Goal: Task Accomplishment & Management: Manage account settings

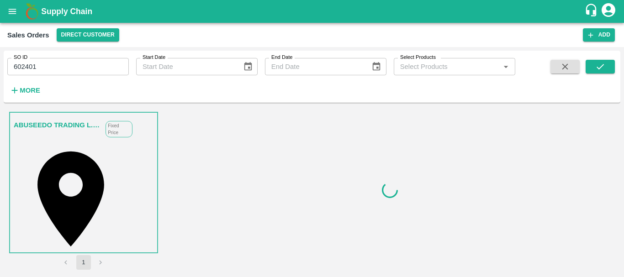
click at [69, 123] on link "ABUSEEDO TRADING L.L.C" at bounding box center [57, 125] width 87 height 12
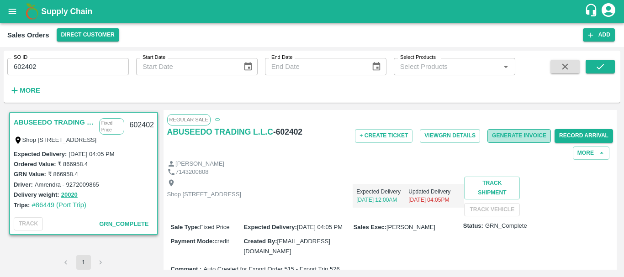
click at [523, 136] on button "Generate Invoice" at bounding box center [518, 135] width 63 height 13
click at [514, 134] on button "Generate Invoice" at bounding box center [518, 135] width 63 height 13
click at [516, 135] on button "Generate Invoice" at bounding box center [518, 135] width 63 height 13
click at [502, 137] on button "Generate Invoice" at bounding box center [518, 135] width 63 height 13
click at [521, 138] on button "Generate Invoice" at bounding box center [518, 135] width 63 height 13
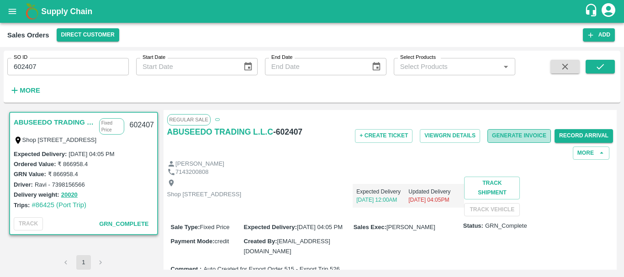
click at [502, 133] on button "Generate Invoice" at bounding box center [518, 135] width 63 height 13
click at [507, 135] on button "Generate Invoice" at bounding box center [518, 135] width 63 height 13
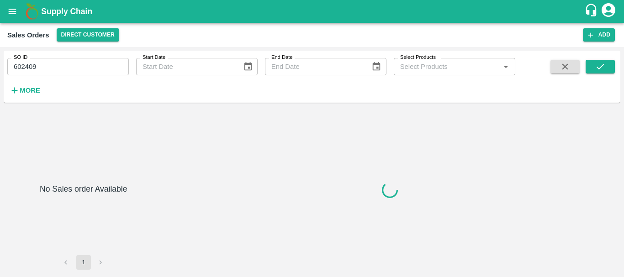
click at [386, 122] on div at bounding box center [391, 190] width 454 height 160
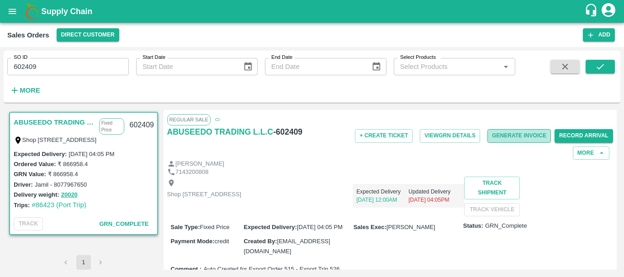
click at [506, 136] on button "Generate Invoice" at bounding box center [518, 135] width 63 height 13
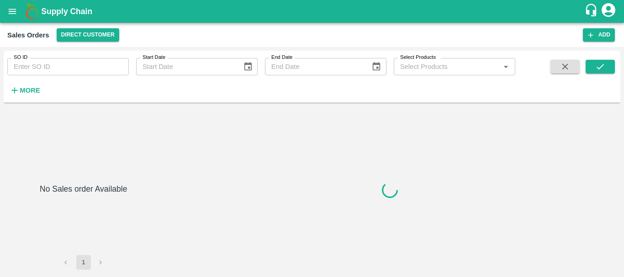
type input "602410"
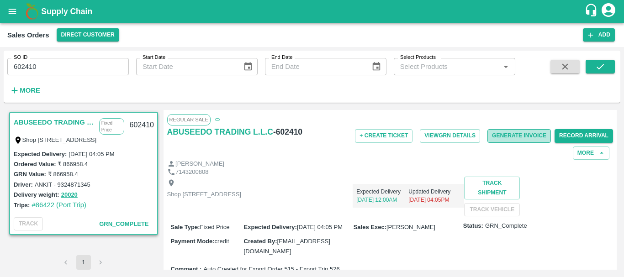
click at [521, 134] on button "Generate Invoice" at bounding box center [518, 135] width 63 height 13
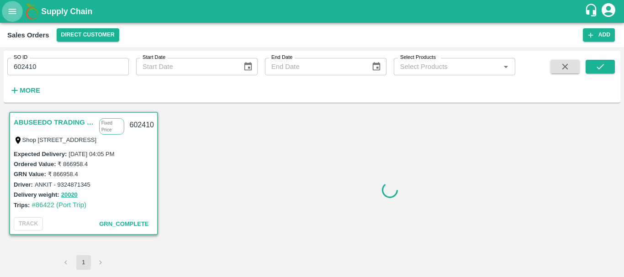
click at [11, 16] on icon "open drawer" at bounding box center [12, 11] width 10 height 10
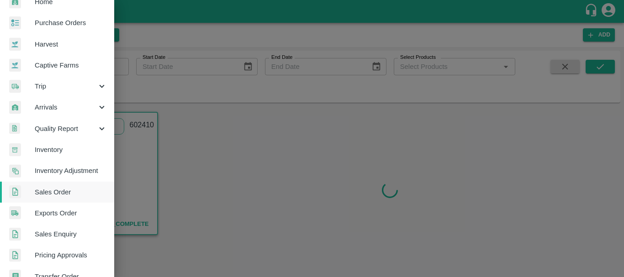
scroll to position [36, 0]
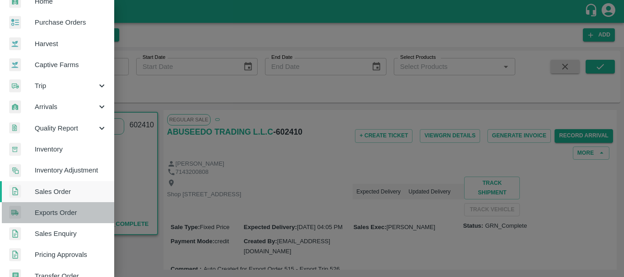
click at [60, 209] on span "Exports Order" at bounding box center [71, 213] width 72 height 10
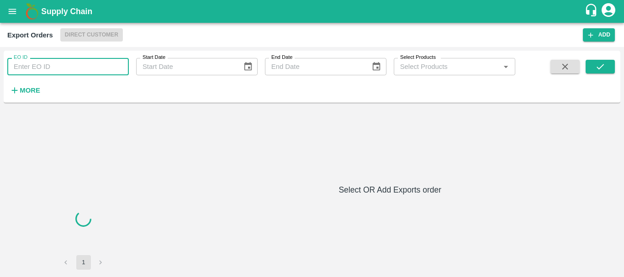
click at [81, 68] on input "EO ID" at bounding box center [67, 66] width 121 height 17
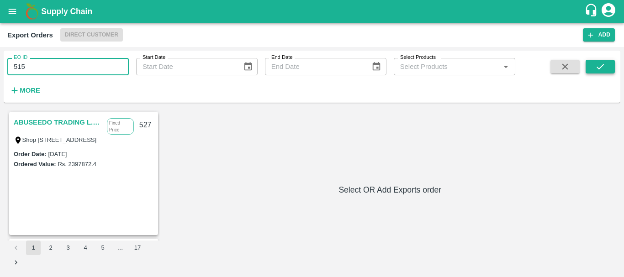
type input "515"
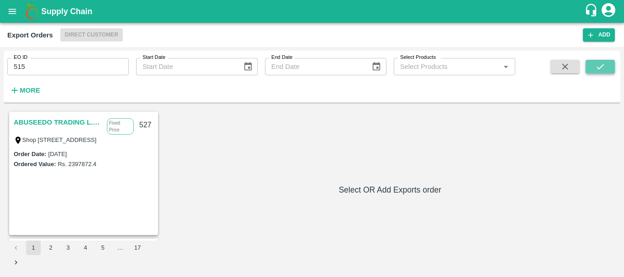
click at [591, 67] on button "submit" at bounding box center [600, 67] width 29 height 14
click at [66, 121] on link "ABUSEEDO TRADING L.L.C" at bounding box center [58, 122] width 89 height 12
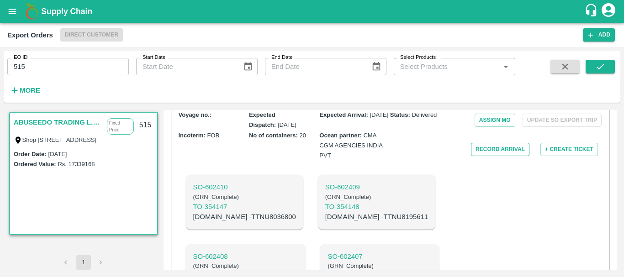
scroll to position [321, 0]
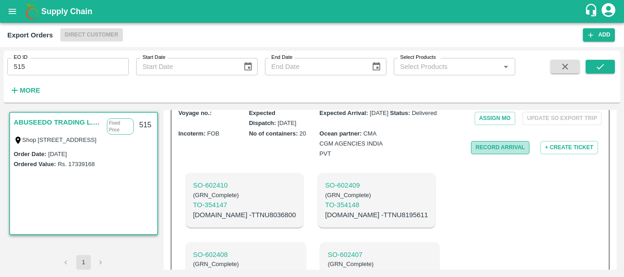
click at [481, 154] on button "Record Arrival" at bounding box center [500, 147] width 58 height 13
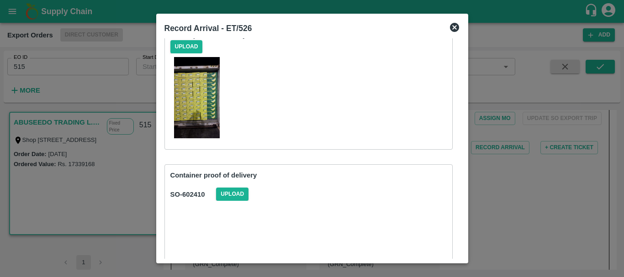
scroll to position [59, 0]
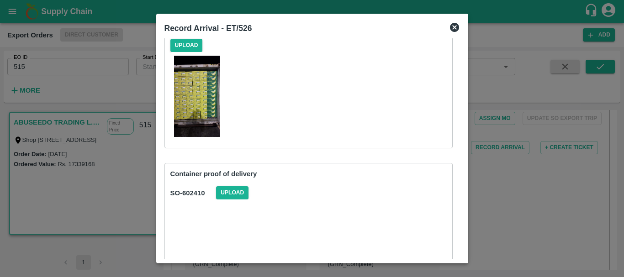
click at [229, 111] on div at bounding box center [285, 97] width 230 height 90
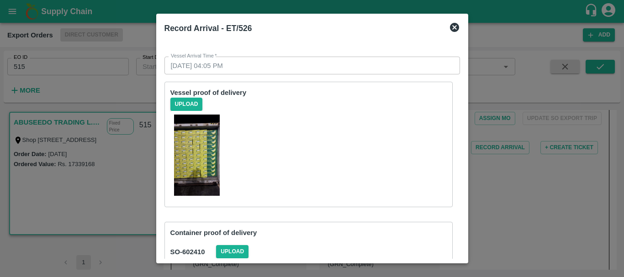
scroll to position [124, 0]
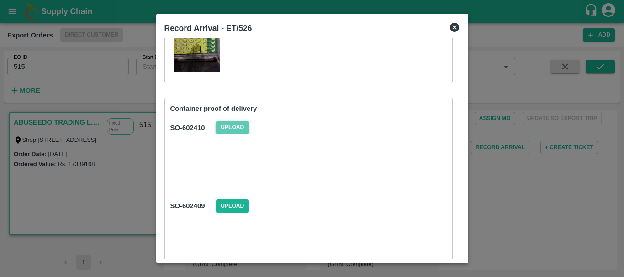
click at [226, 130] on span "Upload" at bounding box center [232, 127] width 32 height 13
click at [0, 0] on input "Upload" at bounding box center [0, 0] width 0 height 0
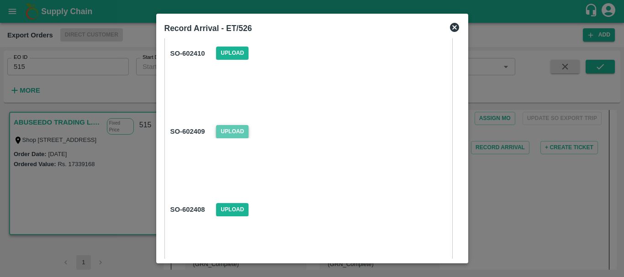
click at [232, 127] on span "Upload" at bounding box center [232, 131] width 32 height 13
click at [0, 0] on input "Upload" at bounding box center [0, 0] width 0 height 0
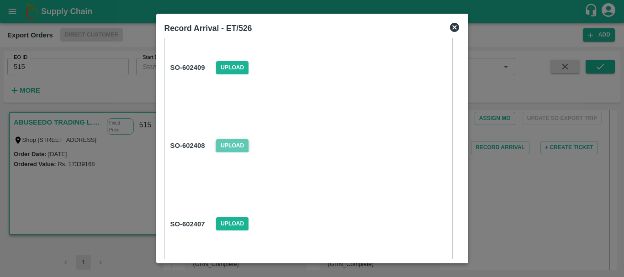
click at [228, 145] on span "Upload" at bounding box center [232, 145] width 32 height 13
click at [0, 0] on input "Upload" at bounding box center [0, 0] width 0 height 0
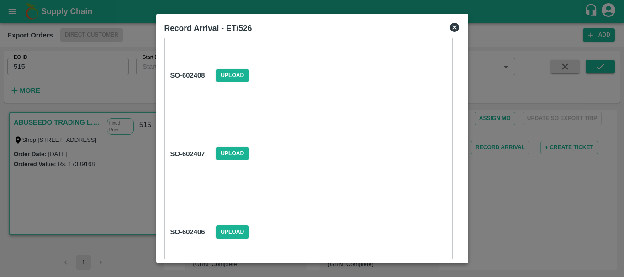
scroll to position [333, 0]
click at [233, 155] on span "Upload" at bounding box center [232, 153] width 32 height 13
click at [0, 0] on input "Upload" at bounding box center [0, 0] width 0 height 0
click at [244, 153] on span "Upload" at bounding box center [232, 153] width 32 height 13
click at [0, 0] on input "Upload" at bounding box center [0, 0] width 0 height 0
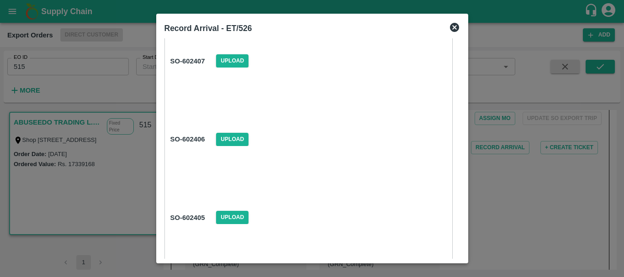
scroll to position [427, 0]
click at [240, 138] on span "Upload" at bounding box center [232, 138] width 32 height 13
click at [0, 0] on input "Upload" at bounding box center [0, 0] width 0 height 0
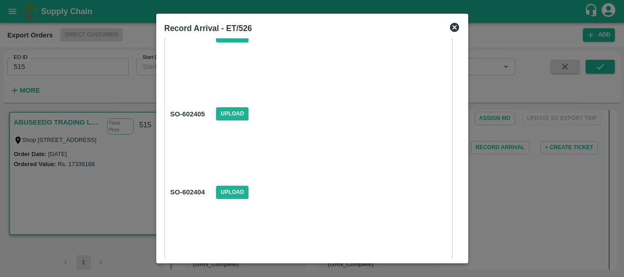
scroll to position [530, 0]
click at [226, 116] on span "Upload" at bounding box center [232, 113] width 32 height 13
click at [0, 0] on input "Upload" at bounding box center [0, 0] width 0 height 0
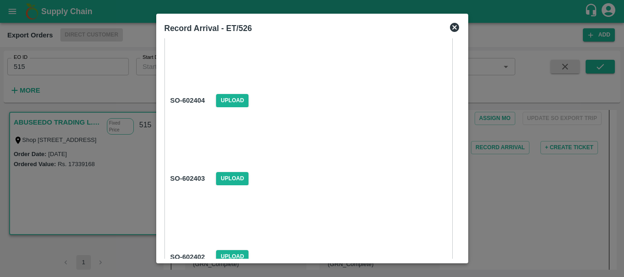
scroll to position [623, 0]
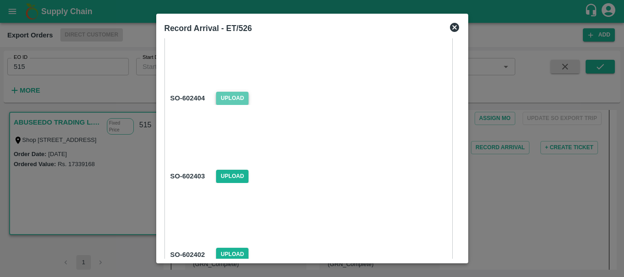
click at [235, 98] on span "Upload" at bounding box center [232, 98] width 32 height 13
click at [0, 0] on input "Upload" at bounding box center [0, 0] width 0 height 0
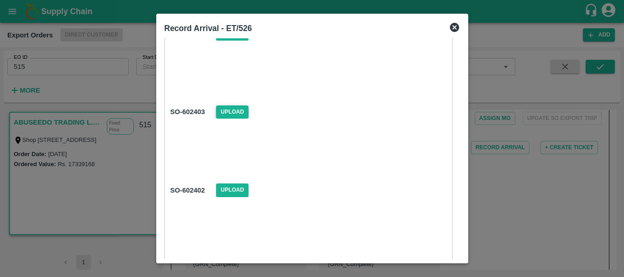
click at [234, 111] on span "Upload" at bounding box center [232, 112] width 32 height 13
click at [0, 0] on input "Upload" at bounding box center [0, 0] width 0 height 0
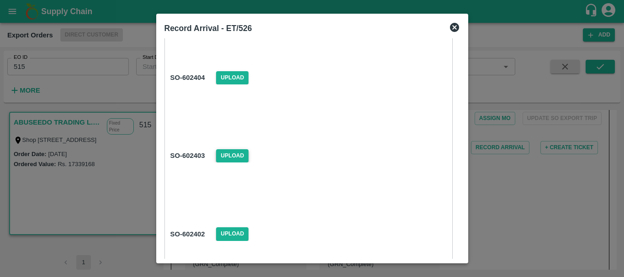
scroll to position [667, 0]
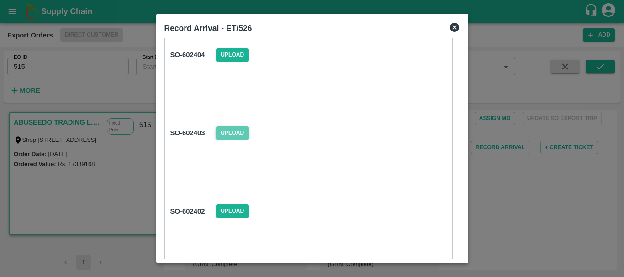
click at [237, 128] on span "Upload" at bounding box center [232, 133] width 32 height 13
click at [0, 0] on input "Upload" at bounding box center [0, 0] width 0 height 0
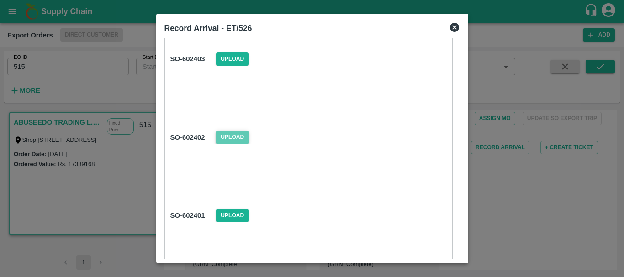
click at [237, 137] on span "Upload" at bounding box center [232, 137] width 32 height 13
click at [0, 0] on input "Upload" at bounding box center [0, 0] width 0 height 0
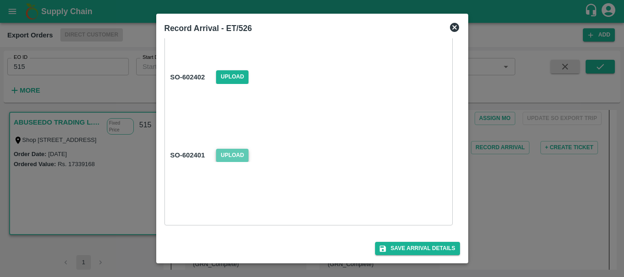
click at [237, 155] on span "Upload" at bounding box center [232, 155] width 32 height 13
click at [0, 0] on input "Upload" at bounding box center [0, 0] width 0 height 0
click at [416, 248] on button "Save Arrival Details" at bounding box center [417, 248] width 84 height 13
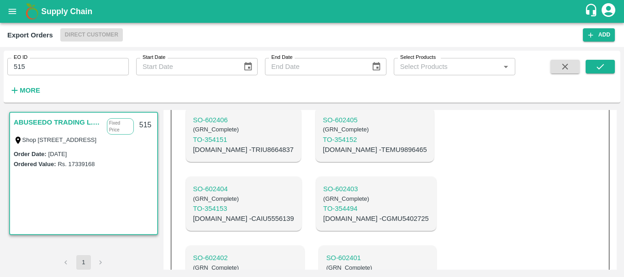
scroll to position [572, 0]
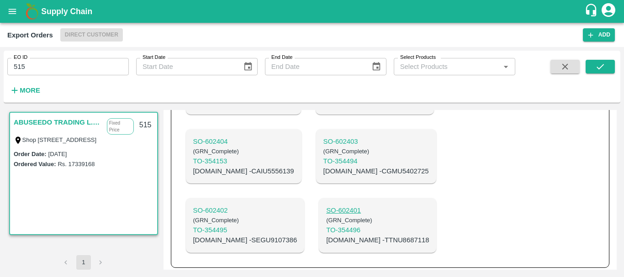
click at [326, 216] on p "SO- 602401" at bounding box center [377, 211] width 103 height 10
